Goal: Task Accomplishment & Management: Use online tool/utility

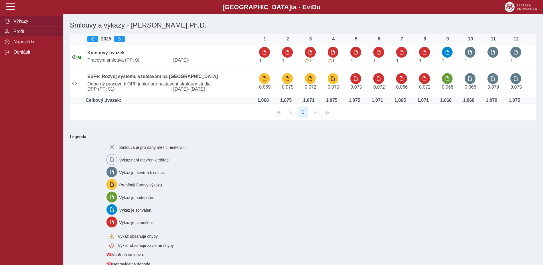
click at [22, 34] on span "Profil" at bounding box center [35, 31] width 46 height 5
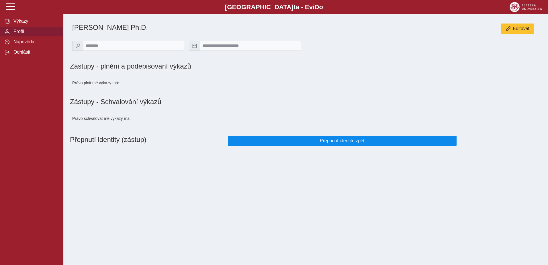
click at [348, 146] on button "Přepnout identitu zpět" at bounding box center [342, 141] width 229 height 10
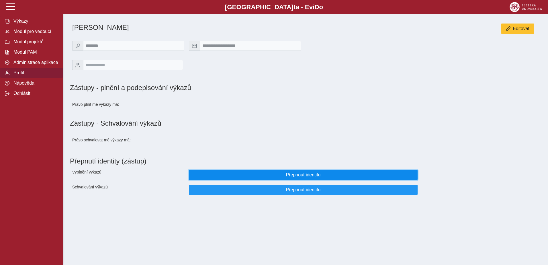
click at [312, 177] on span "Přepnout identitu" at bounding box center [303, 174] width 219 height 5
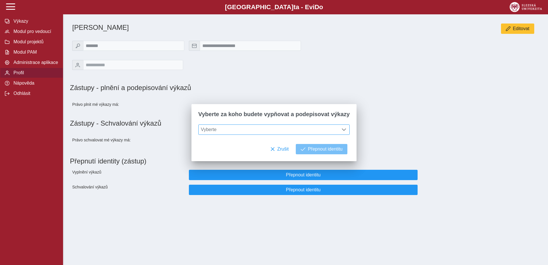
click at [283, 126] on span "Vyberte" at bounding box center [269, 130] width 140 height 10
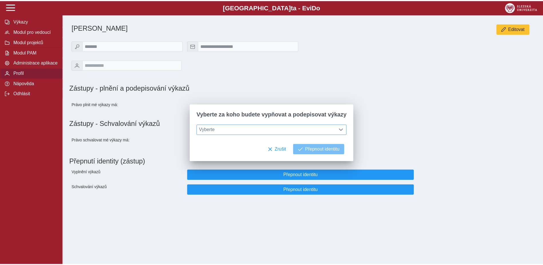
scroll to position [4, 25]
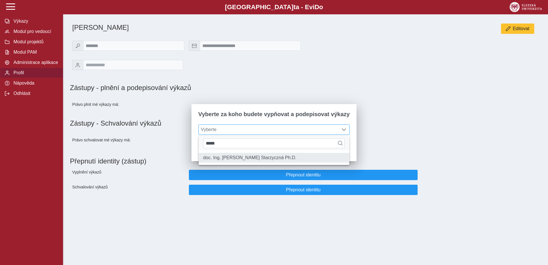
type input "*****"
click at [272, 154] on li "doc. Ing. [PERSON_NAME] Starzyczná Ph.D." at bounding box center [274, 158] width 151 height 10
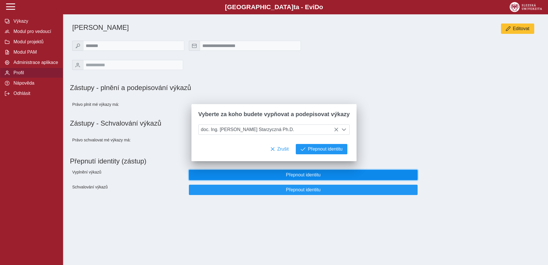
click at [307, 177] on span "Přepnout identitu" at bounding box center [303, 174] width 219 height 5
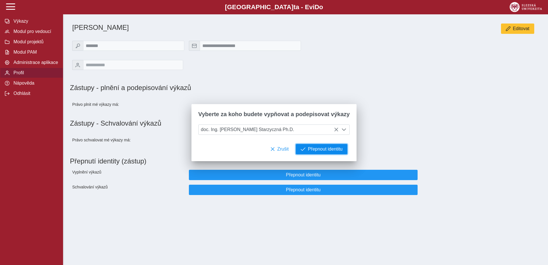
click at [311, 152] on span "Přepnout identitu" at bounding box center [325, 148] width 35 height 5
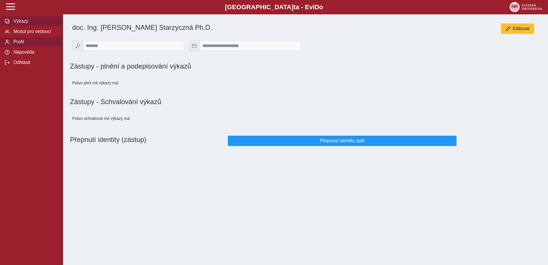
click at [20, 20] on span "Výkazy" at bounding box center [35, 21] width 46 height 5
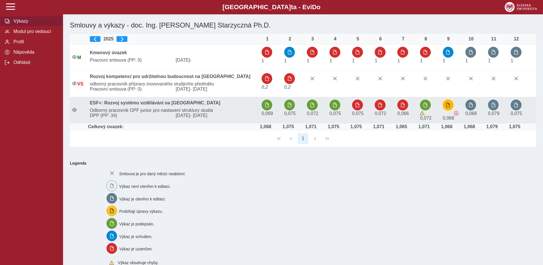
click at [450, 107] on span "button" at bounding box center [448, 105] width 5 height 5
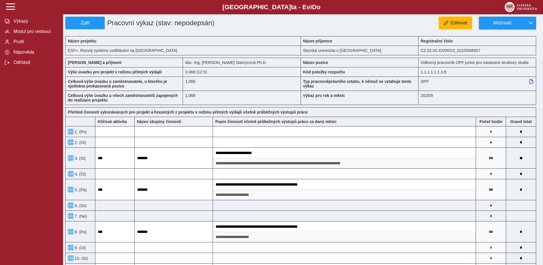
click at [452, 23] on span "Editovat" at bounding box center [459, 22] width 17 height 5
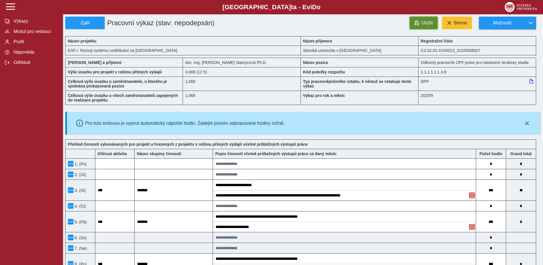
click at [428, 24] on span "Uložit" at bounding box center [427, 22] width 11 height 5
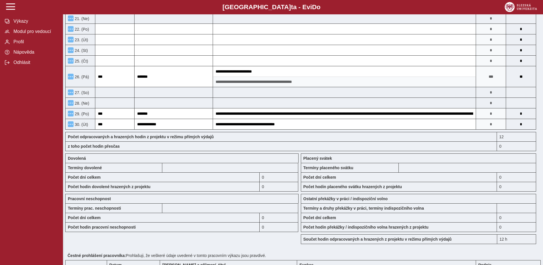
scroll to position [463, 0]
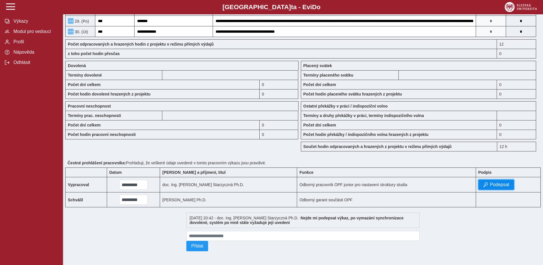
click at [496, 182] on span "Podepsat" at bounding box center [499, 184] width 19 height 5
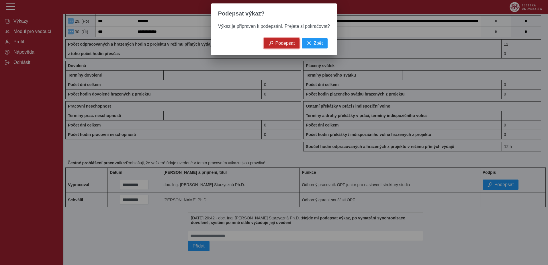
click at [280, 45] on span "Podepsat" at bounding box center [284, 43] width 19 height 5
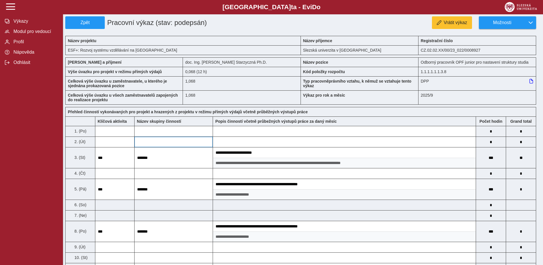
scroll to position [0, 0]
click at [90, 25] on span "Zpět" at bounding box center [85, 22] width 34 height 5
